Goal: Find specific page/section: Find specific page/section

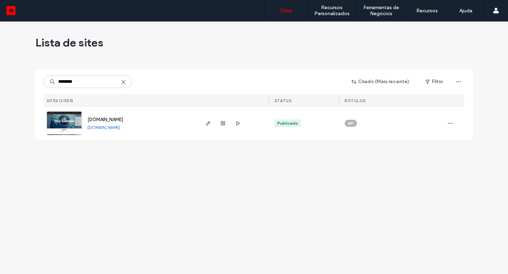
type input "********"
click at [119, 128] on link "byd.riozen.com.br" at bounding box center [103, 127] width 32 height 5
click at [107, 126] on link "byd.riozen.com.br" at bounding box center [103, 127] width 32 height 5
click at [210, 122] on use "button" at bounding box center [208, 123] width 4 height 4
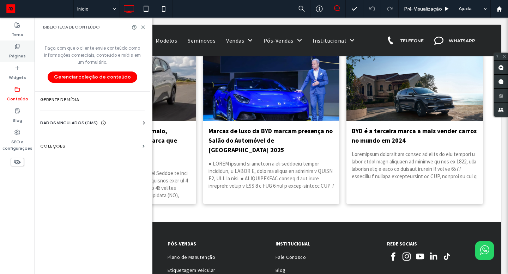
click at [26, 52] on div "Páginas" at bounding box center [17, 52] width 35 height 22
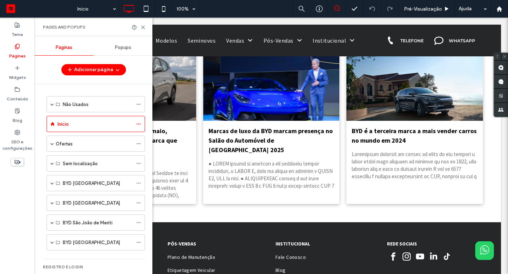
scroll to position [745, 0]
click at [66, 148] on div "Ofertas" at bounding box center [94, 144] width 77 height 16
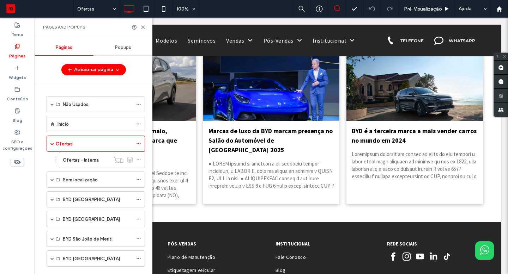
click at [84, 161] on div at bounding box center [254, 137] width 508 height 274
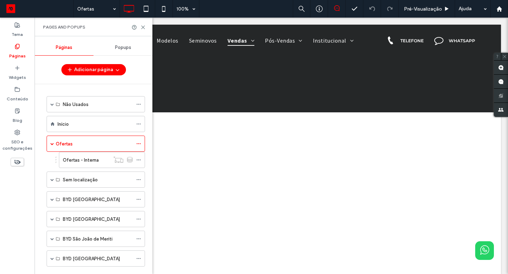
scroll to position [0, 0]
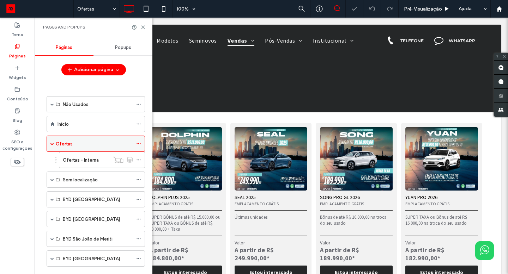
click at [89, 146] on div "Ofertas" at bounding box center [94, 143] width 77 height 7
drag, startPoint x: 143, startPoint y: 26, endPoint x: 108, endPoint y: 9, distance: 39.0
click at [143, 26] on use at bounding box center [142, 27] width 3 height 3
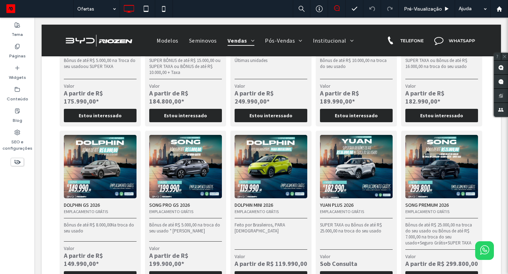
scroll to position [73, 0]
